Goal: Transaction & Acquisition: Purchase product/service

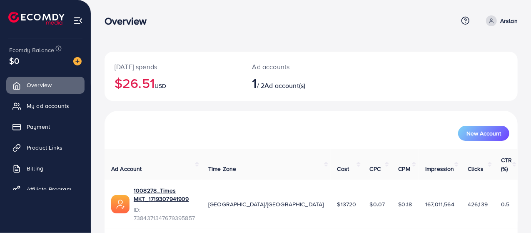
scroll to position [6, 0]
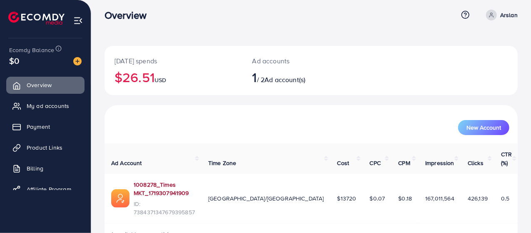
click at [183, 180] on link "1008278_Times MKT_1719307941909" at bounding box center [164, 188] width 61 height 17
click at [42, 127] on span "Payment" at bounding box center [40, 126] width 23 height 8
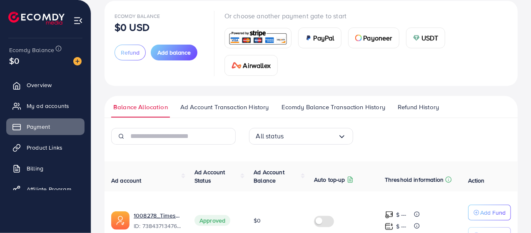
scroll to position [50, 0]
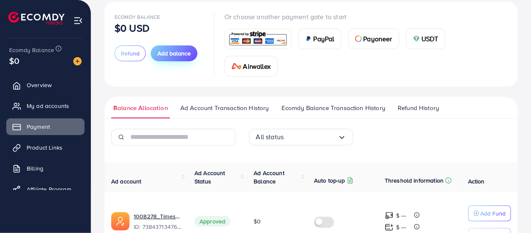
click at [174, 55] on span "Add balance" at bounding box center [173, 53] width 33 height 8
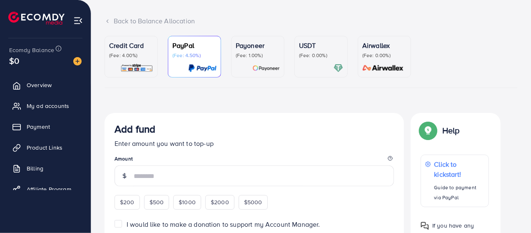
scroll to position [42, 0]
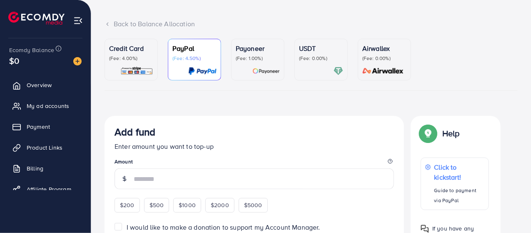
click at [142, 67] on img at bounding box center [136, 71] width 33 height 10
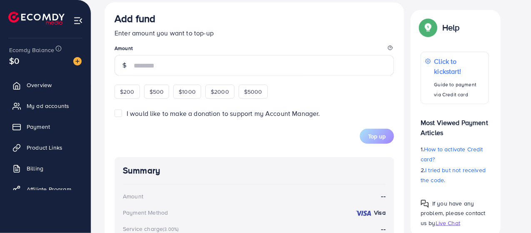
scroll to position [418, 0]
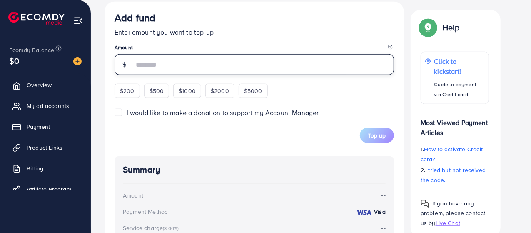
click at [210, 66] on input "number" at bounding box center [264, 64] width 260 height 21
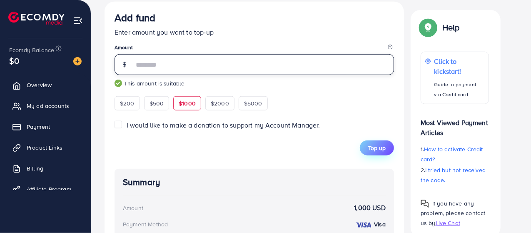
type input "****"
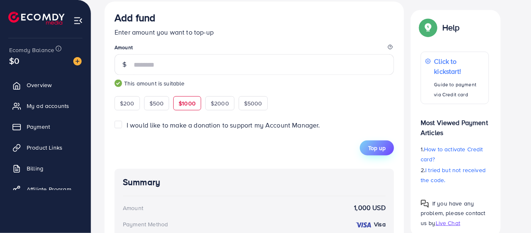
click at [377, 144] on span "Top up" at bounding box center [376, 148] width 17 height 8
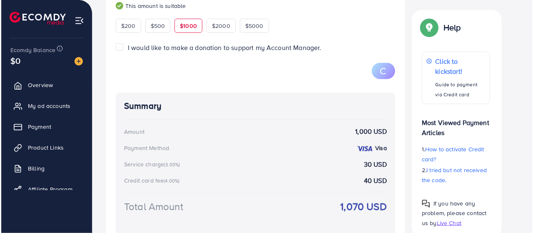
scroll to position [527, 0]
